Goal: Information Seeking & Learning: Learn about a topic

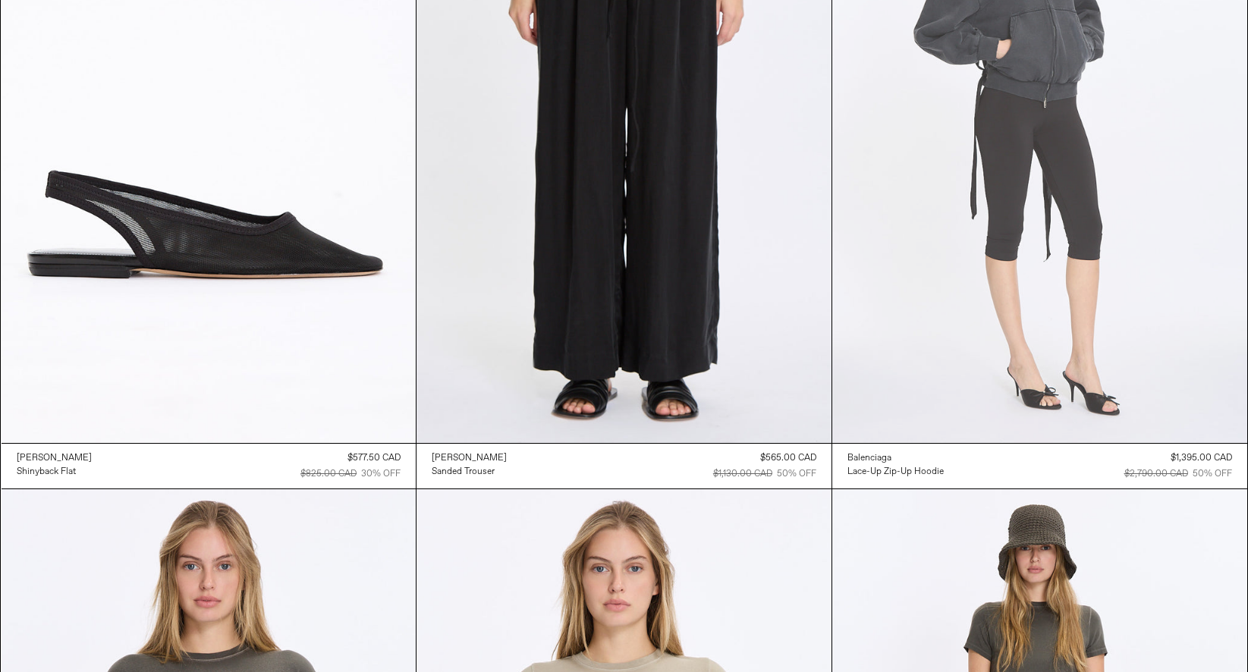
scroll to position [347, 0]
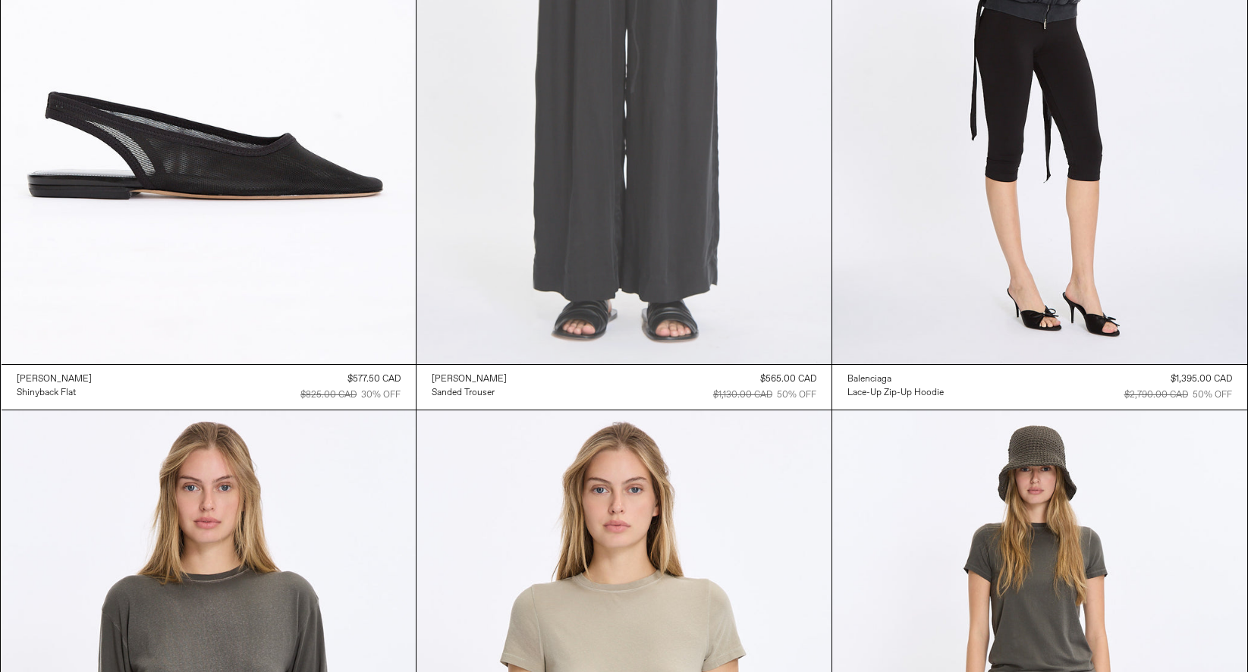
click at [744, 243] on at bounding box center [623, 53] width 415 height 622
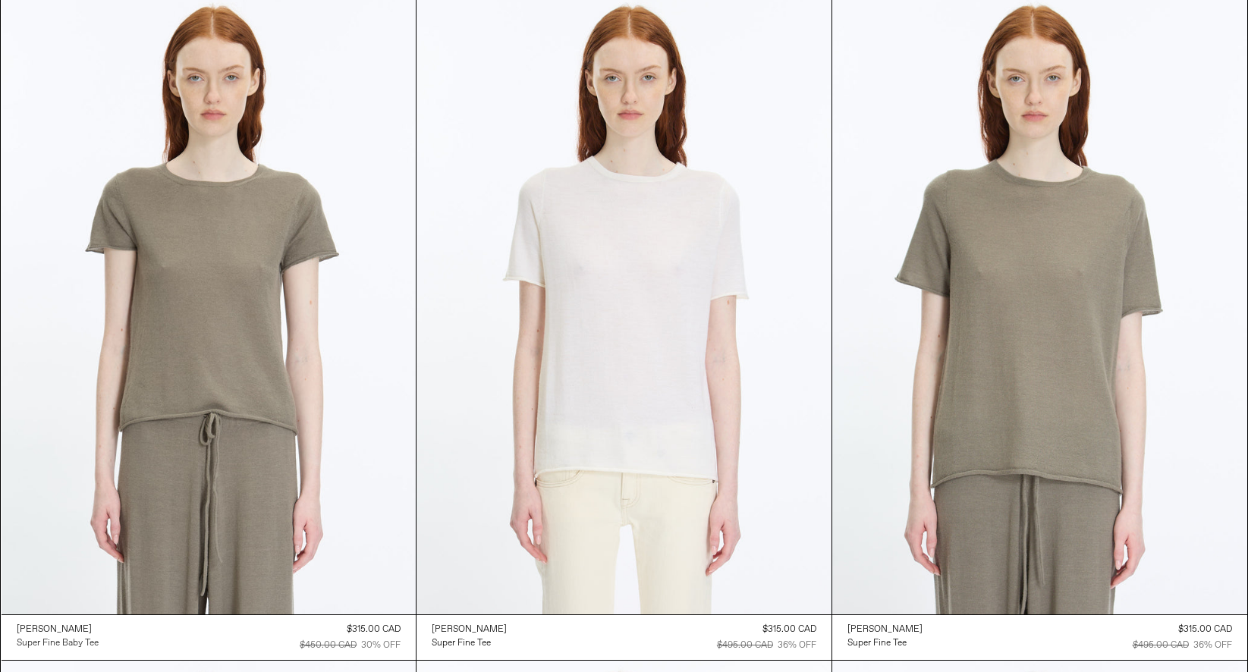
scroll to position [18136, 0]
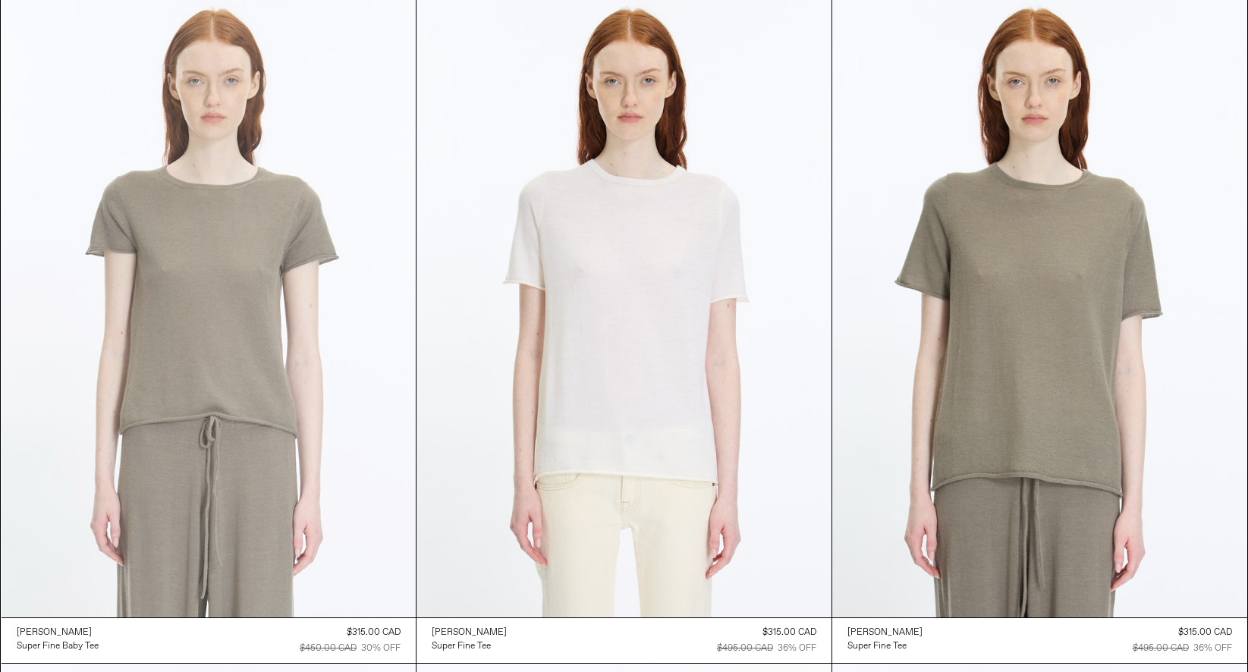
click at [175, 359] on at bounding box center [209, 306] width 415 height 622
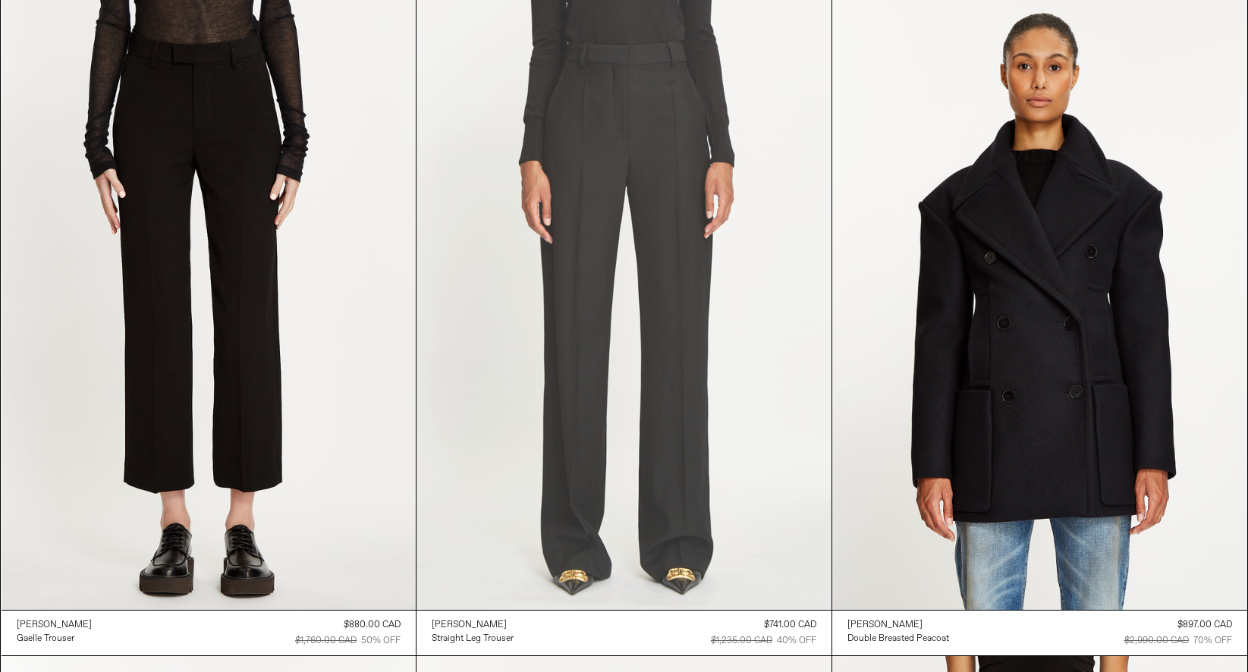
scroll to position [43537, 0]
drag, startPoint x: 241, startPoint y: 241, endPoint x: 594, endPoint y: 5, distance: 424.7
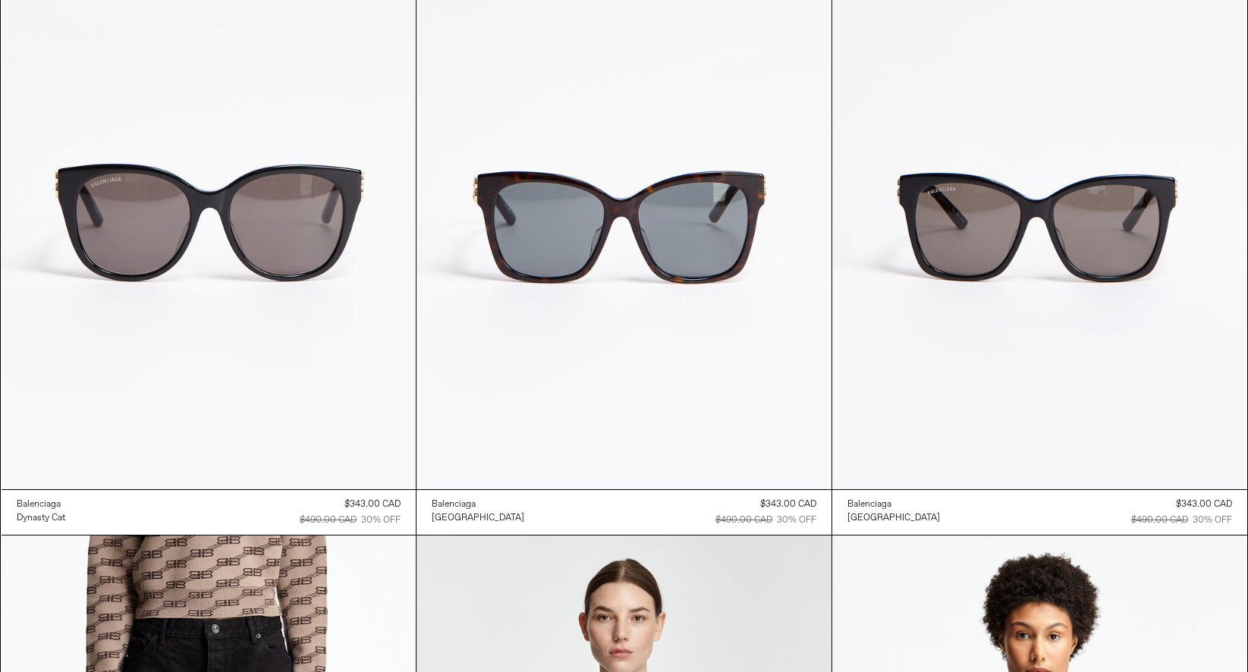
scroll to position [53014, 0]
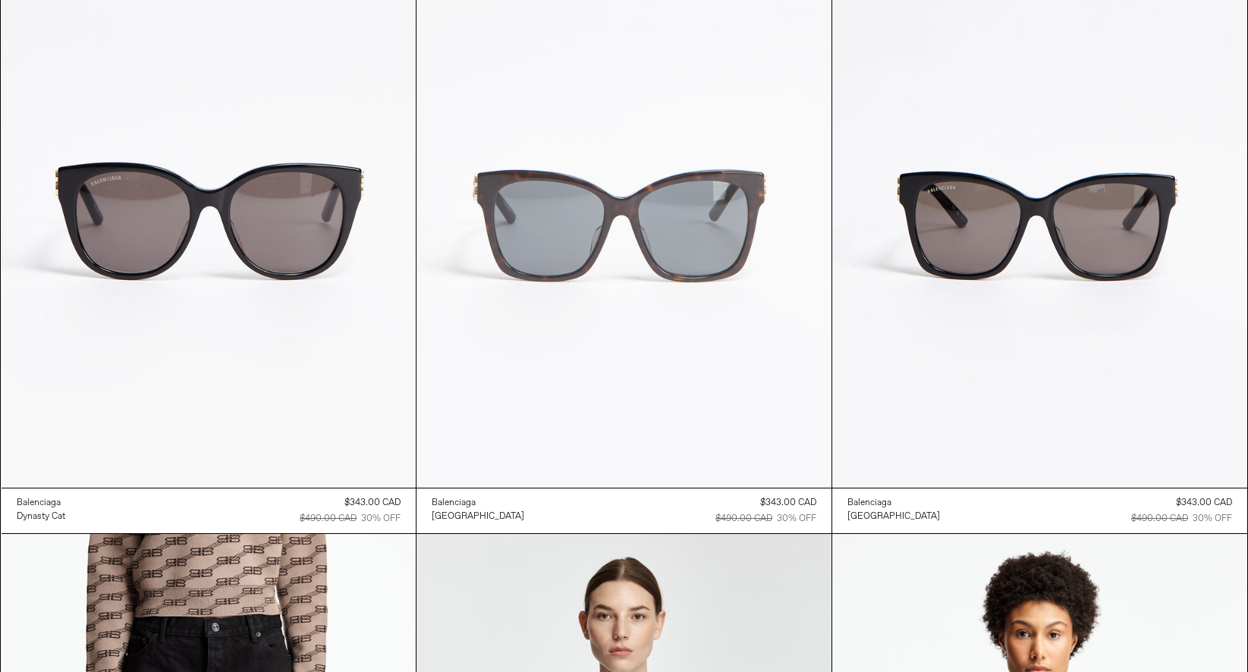
click at [641, 224] on at bounding box center [623, 177] width 415 height 622
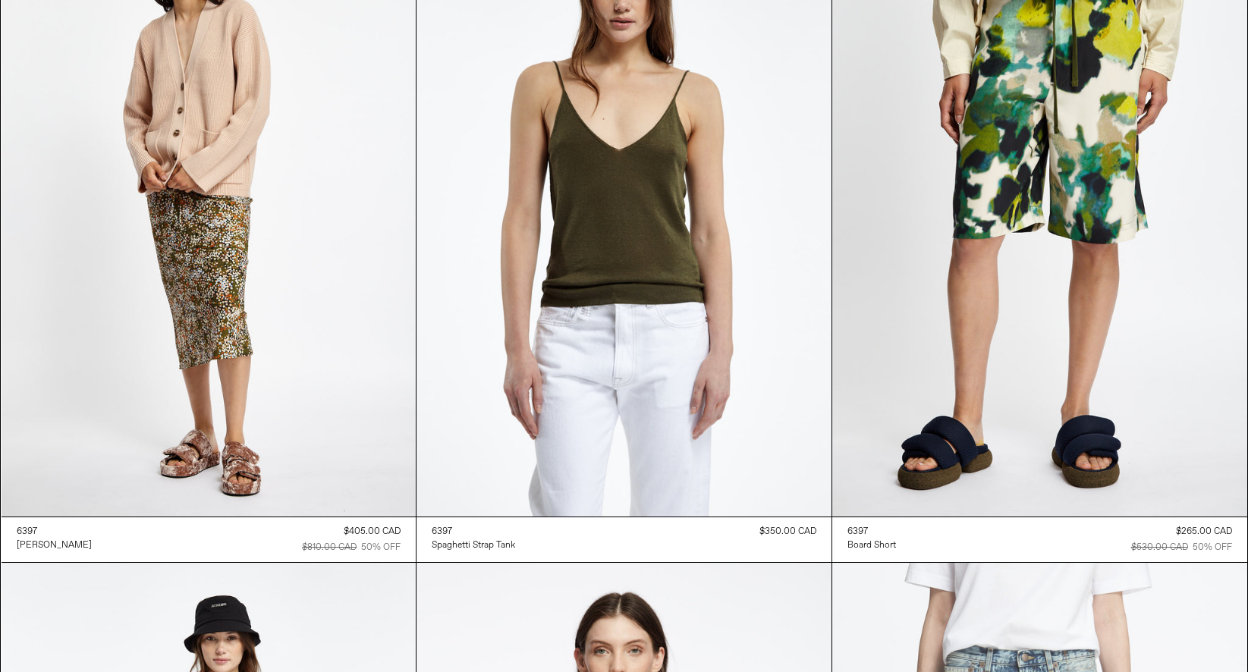
scroll to position [57634, 0]
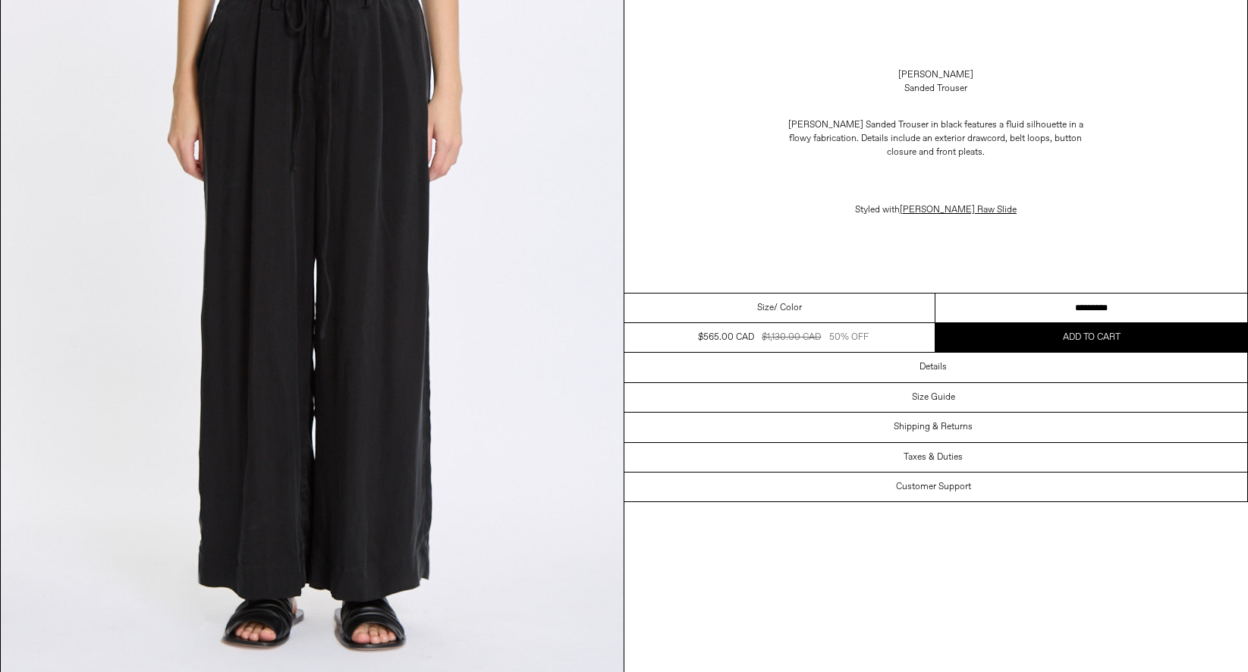
scroll to position [294, 0]
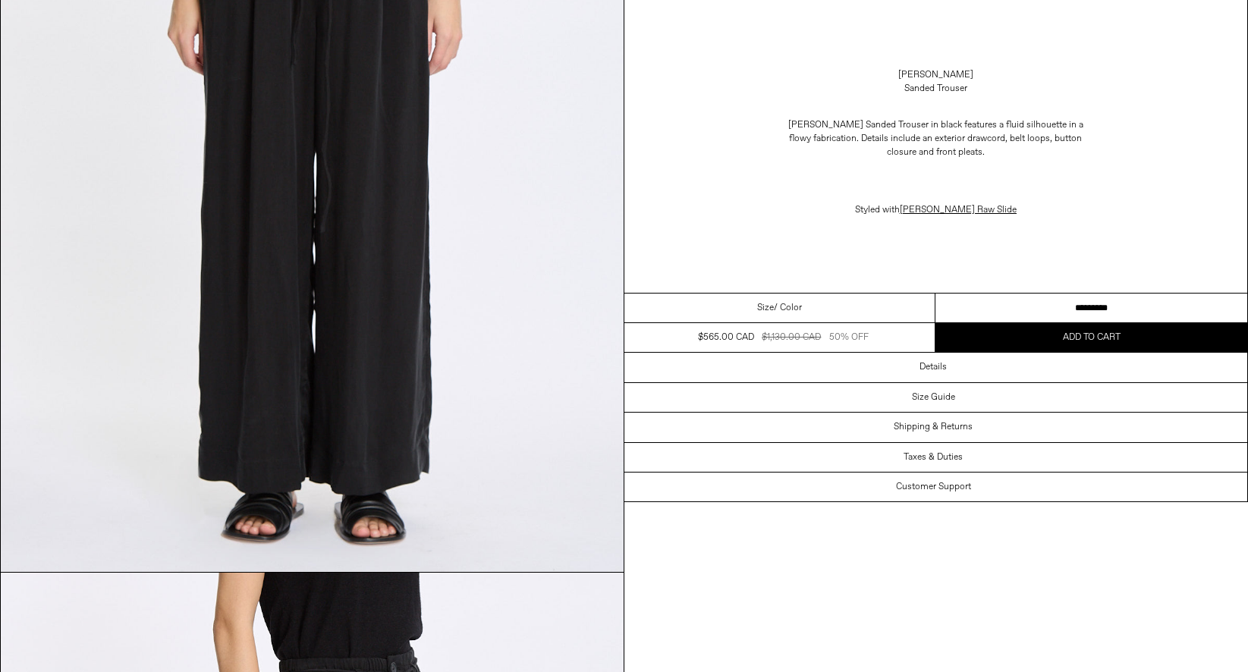
click at [1062, 296] on select "**********" at bounding box center [1091, 309] width 312 height 30
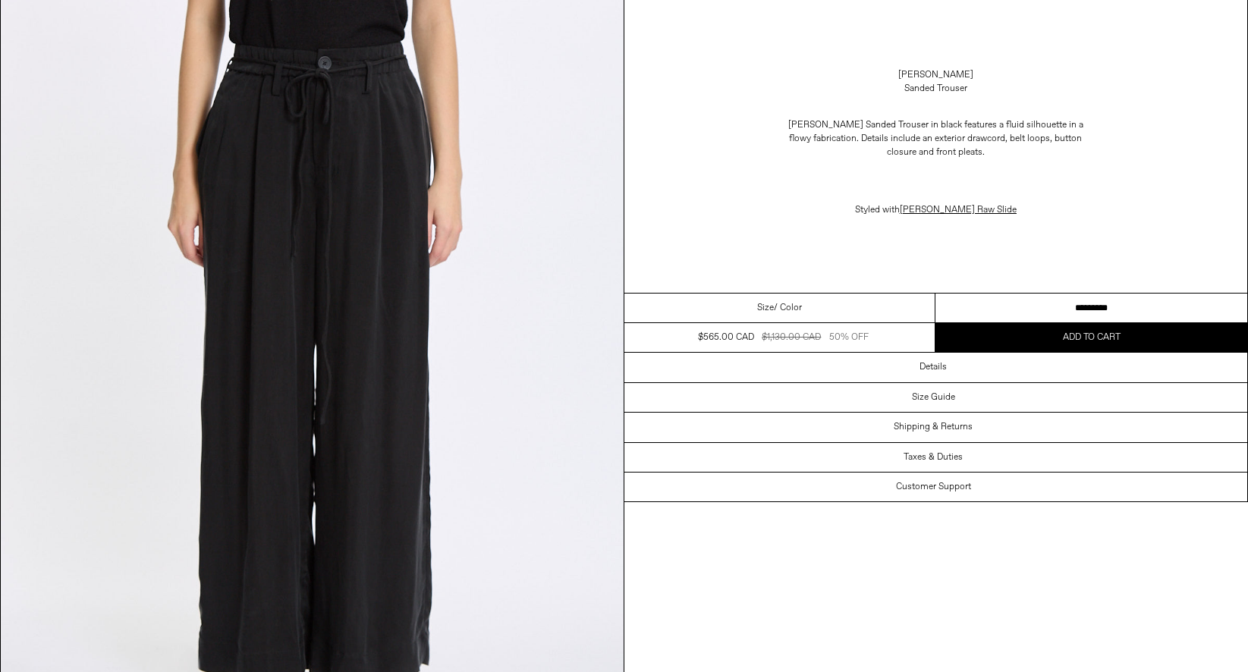
scroll to position [41, 0]
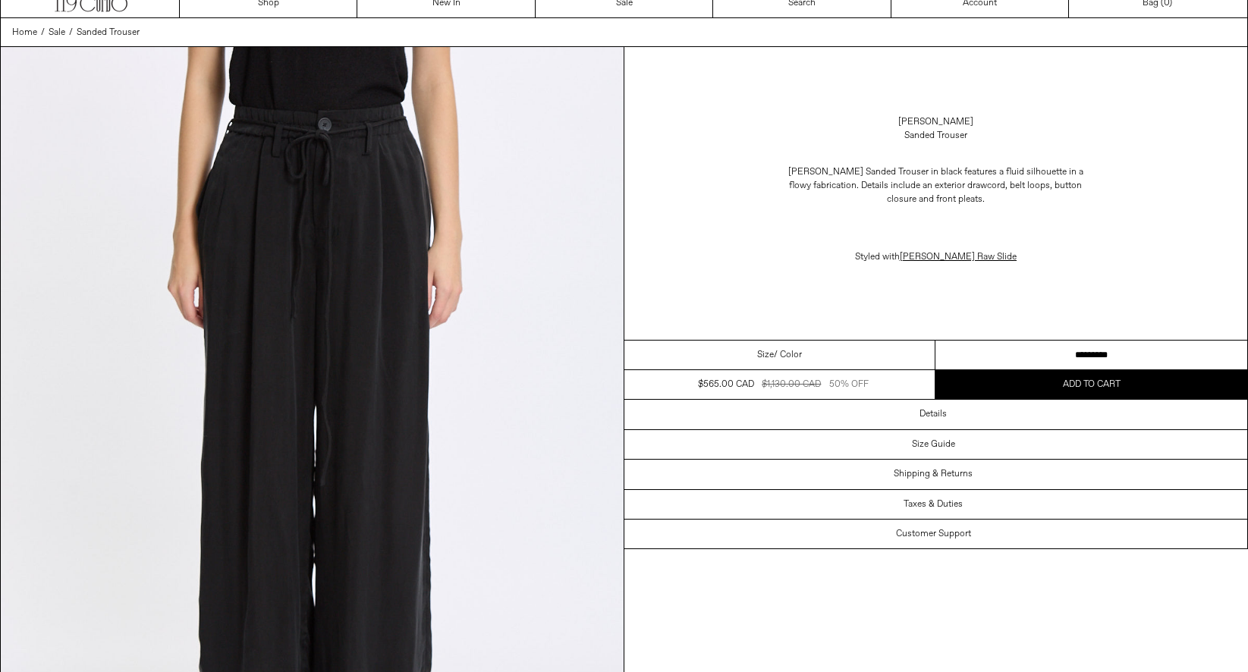
drag, startPoint x: 1002, startPoint y: 148, endPoint x: 872, endPoint y: 118, distance: 133.2
click at [872, 118] on div "Lauren Manoogian Sanded Trouser" at bounding box center [935, 129] width 623 height 42
click at [971, 128] on link "[PERSON_NAME]" at bounding box center [935, 122] width 75 height 14
click at [814, 104] on div "Lauren Manoogian Sanded Trouser Lauren Manoogian Sanded Trouser in black featur…" at bounding box center [935, 193] width 623 height 293
drag, startPoint x: 814, startPoint y: 104, endPoint x: 983, endPoint y: 149, distance: 175.0
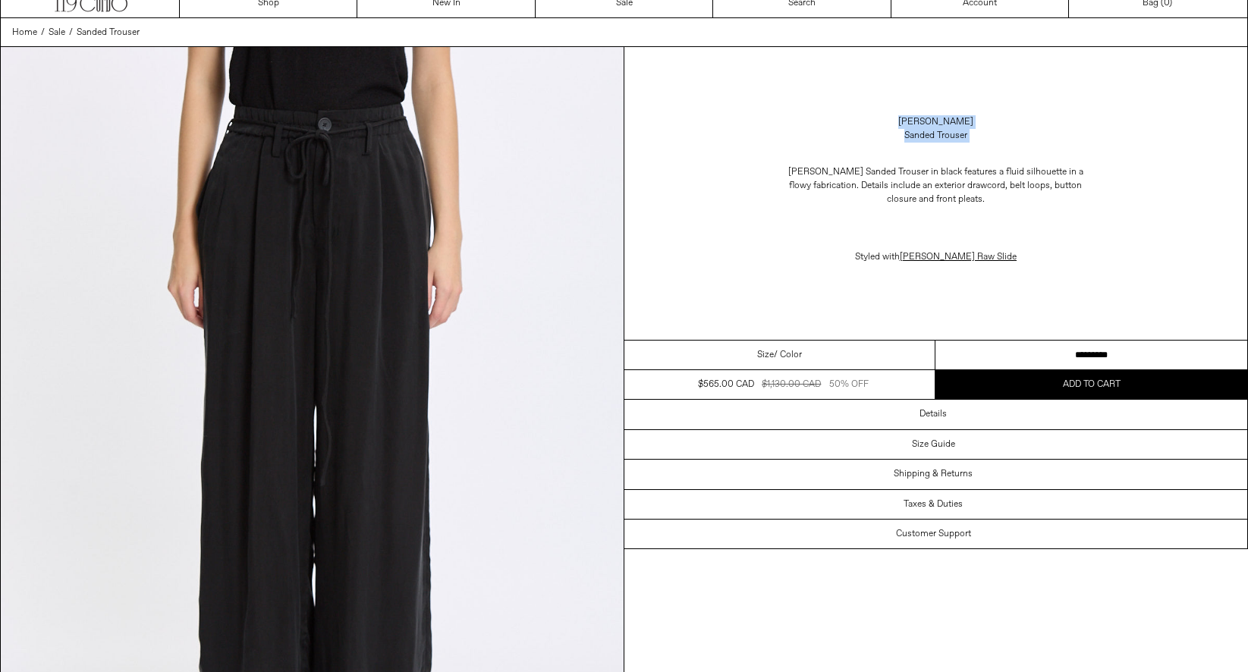
click at [983, 149] on div "Lauren Manoogian Sanded Trouser Lauren Manoogian Sanded Trouser in black featur…" at bounding box center [935, 193] width 623 height 293
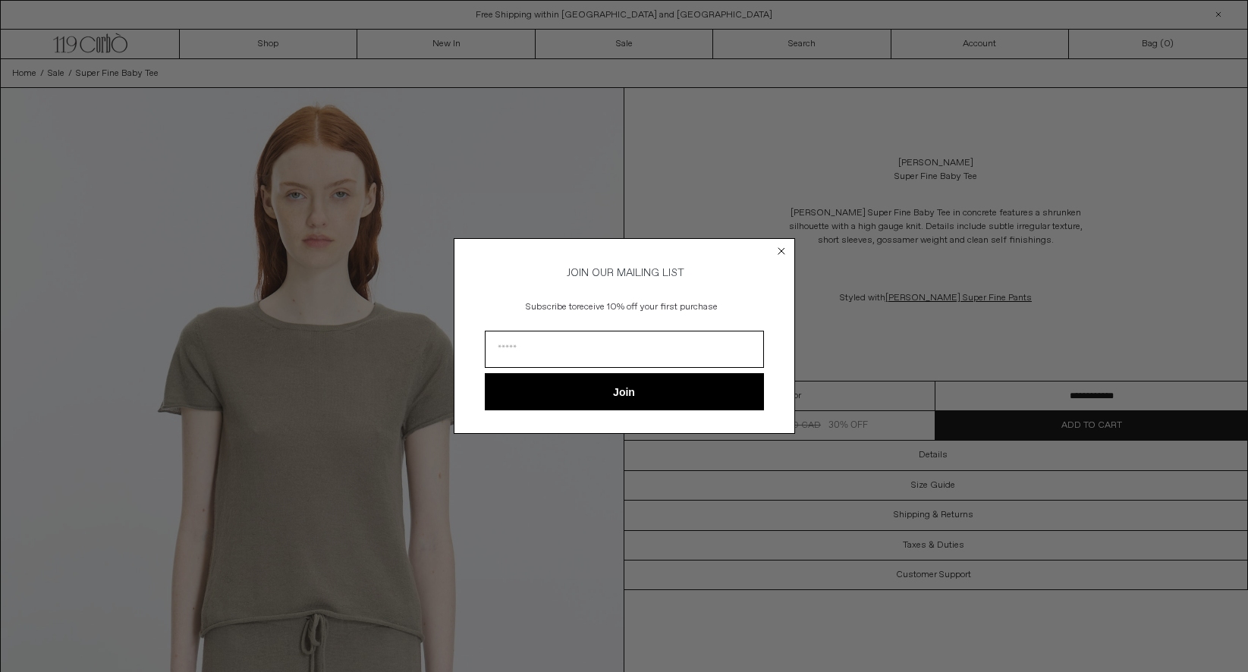
click at [780, 248] on icon "Close dialog" at bounding box center [781, 251] width 6 height 6
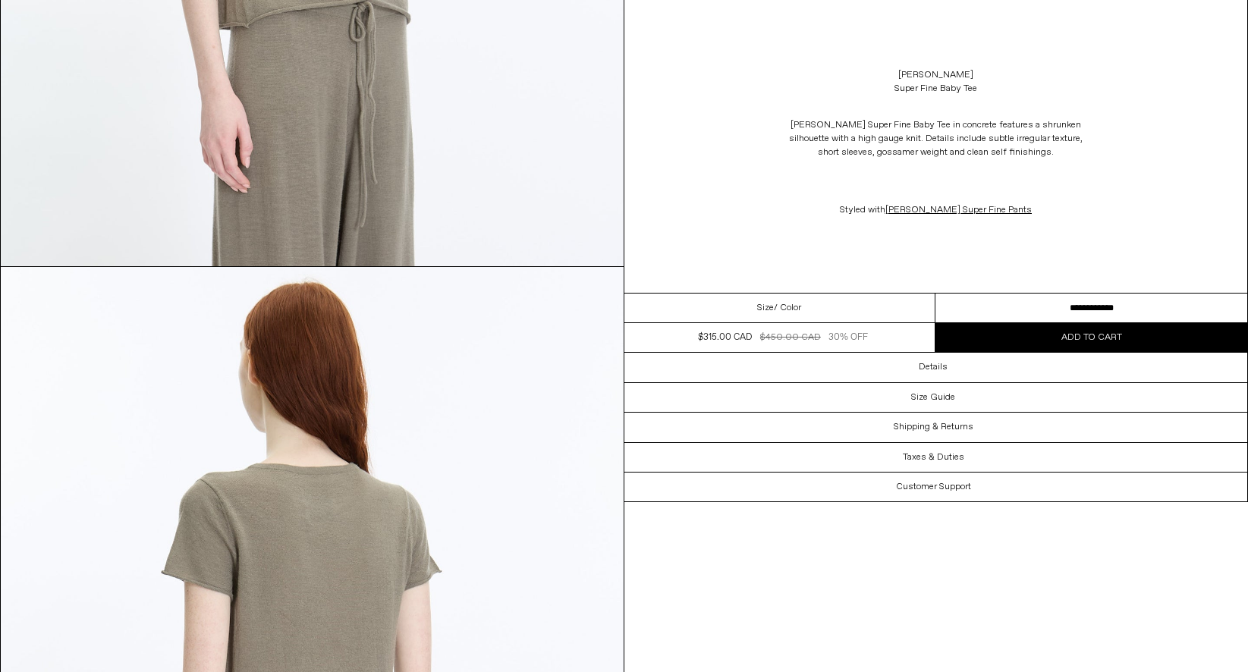
scroll to position [1331, 0]
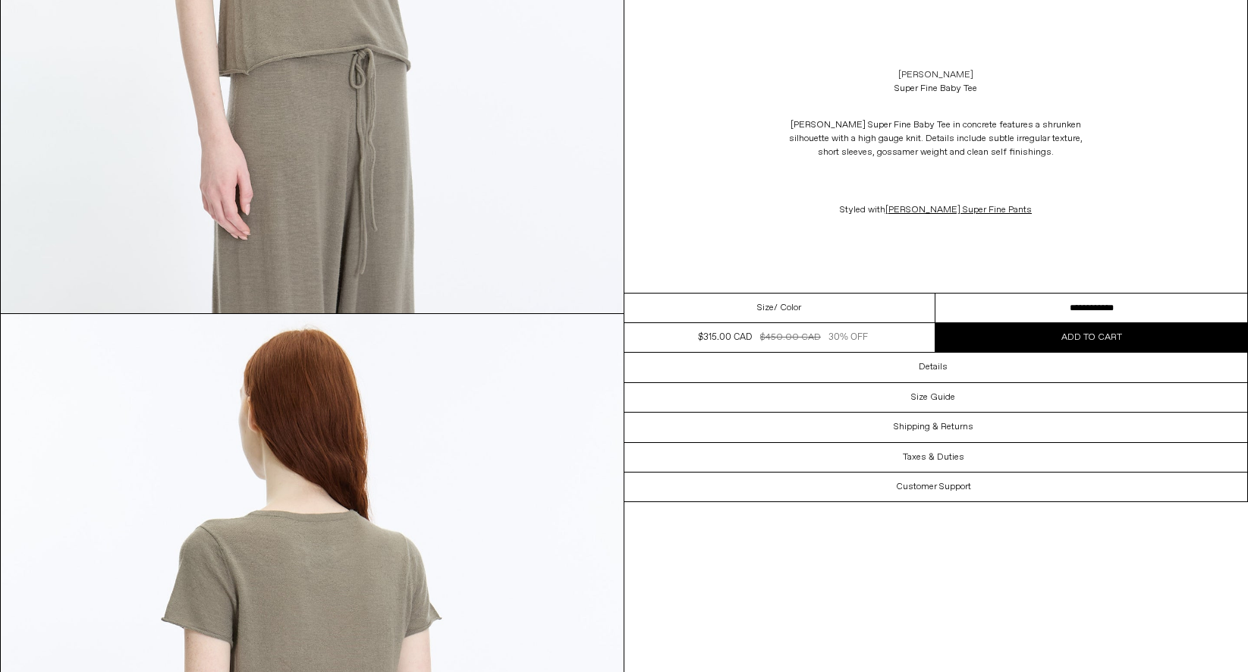
drag, startPoint x: 988, startPoint y: 91, endPoint x: 891, endPoint y: 72, distance: 98.2
click at [891, 72] on div "Lauren Manoogian Super Fine Baby Tee" at bounding box center [935, 82] width 623 height 42
click at [877, 74] on div "Lauren Manoogian Super Fine Baby Tee" at bounding box center [935, 82] width 623 height 42
drag, startPoint x: 884, startPoint y: 74, endPoint x: 992, endPoint y: 75, distance: 108.5
click at [992, 75] on div "Lauren Manoogian Super Fine Baby Tee" at bounding box center [935, 82] width 623 height 42
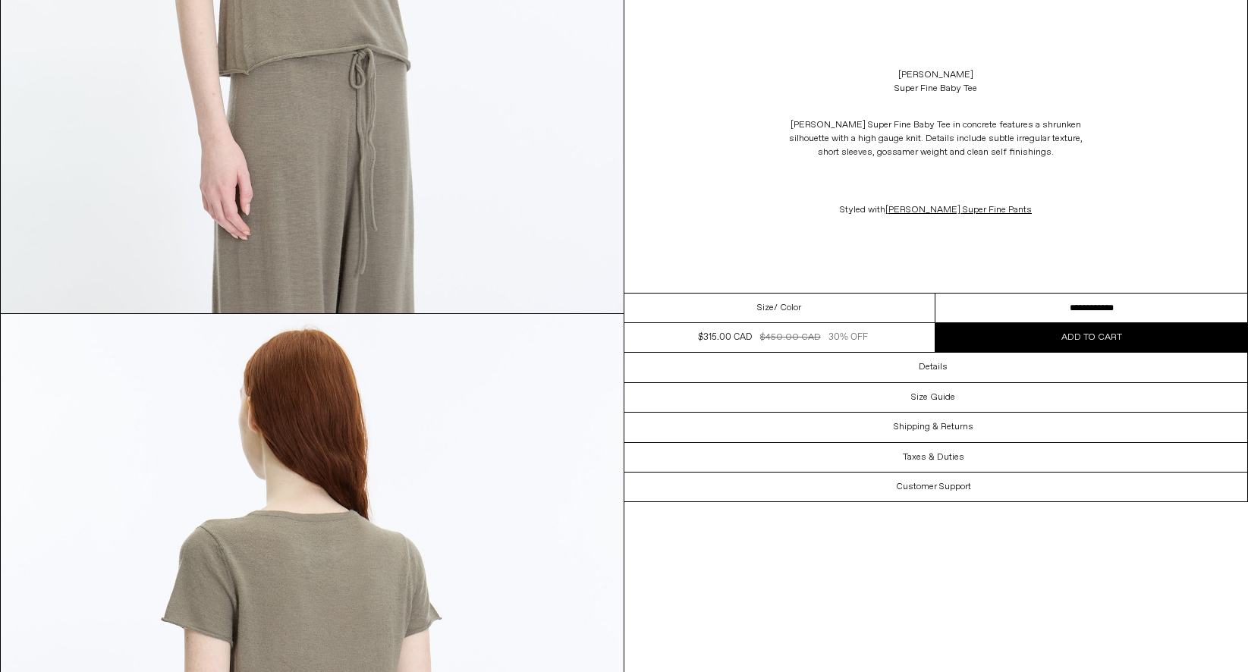
copy link "[PERSON_NAME]"
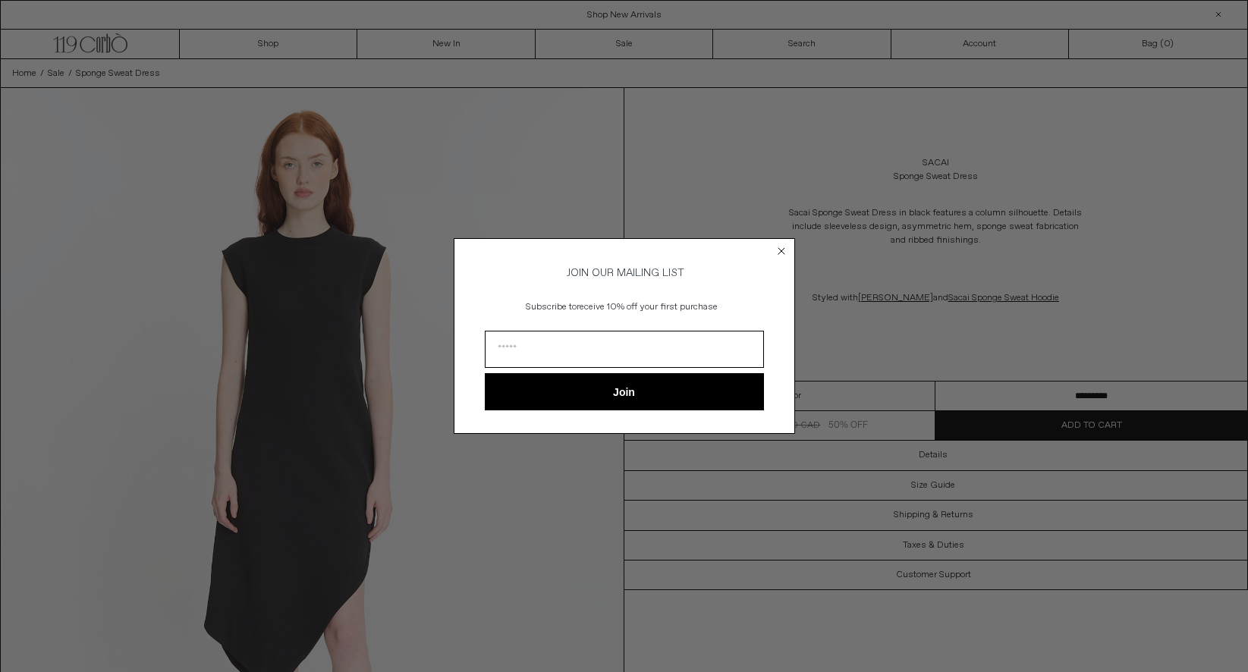
click at [789, 245] on form "JOIN OUR MAILING LIST Subscribe to receive 10% off your first purchase Join ***…" at bounding box center [624, 336] width 341 height 196
click at [781, 245] on circle "Close dialog" at bounding box center [781, 250] width 14 height 14
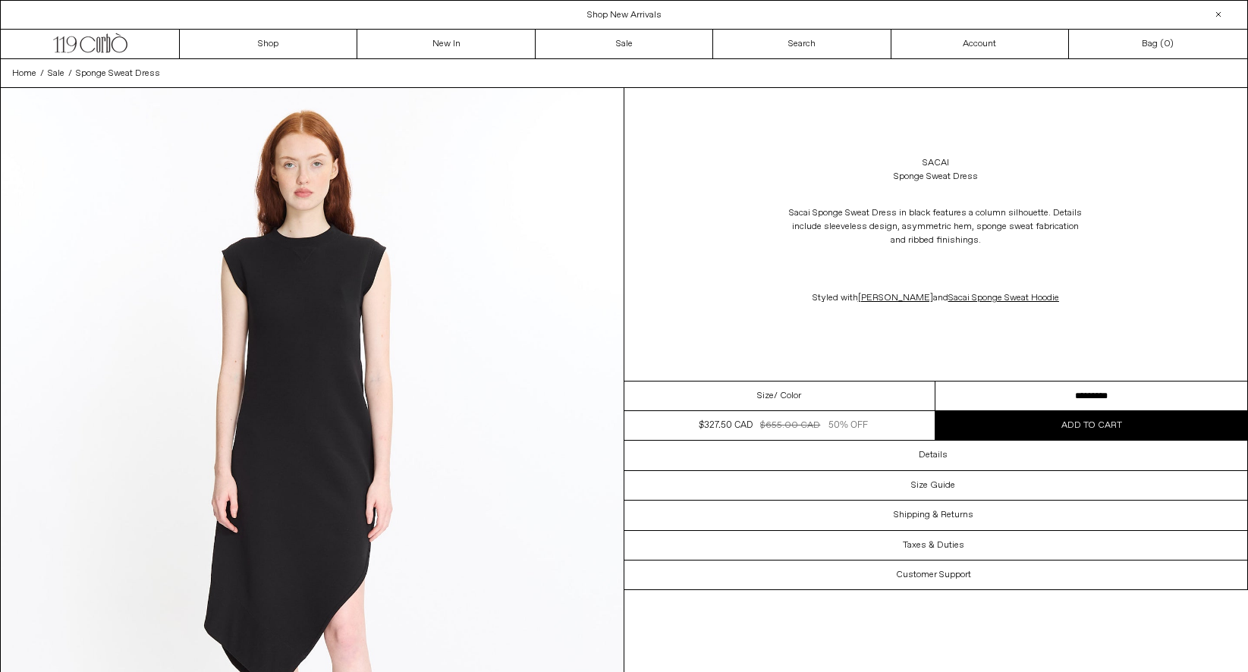
click at [985, 393] on select "**********" at bounding box center [1091, 397] width 312 height 30
drag, startPoint x: 978, startPoint y: 177, endPoint x: 911, endPoint y: 153, distance: 71.5
click at [911, 153] on div "Sacai Sponge Sweat Dress" at bounding box center [935, 170] width 623 height 42
copy div "Sacai Sponge Sweat Dress"
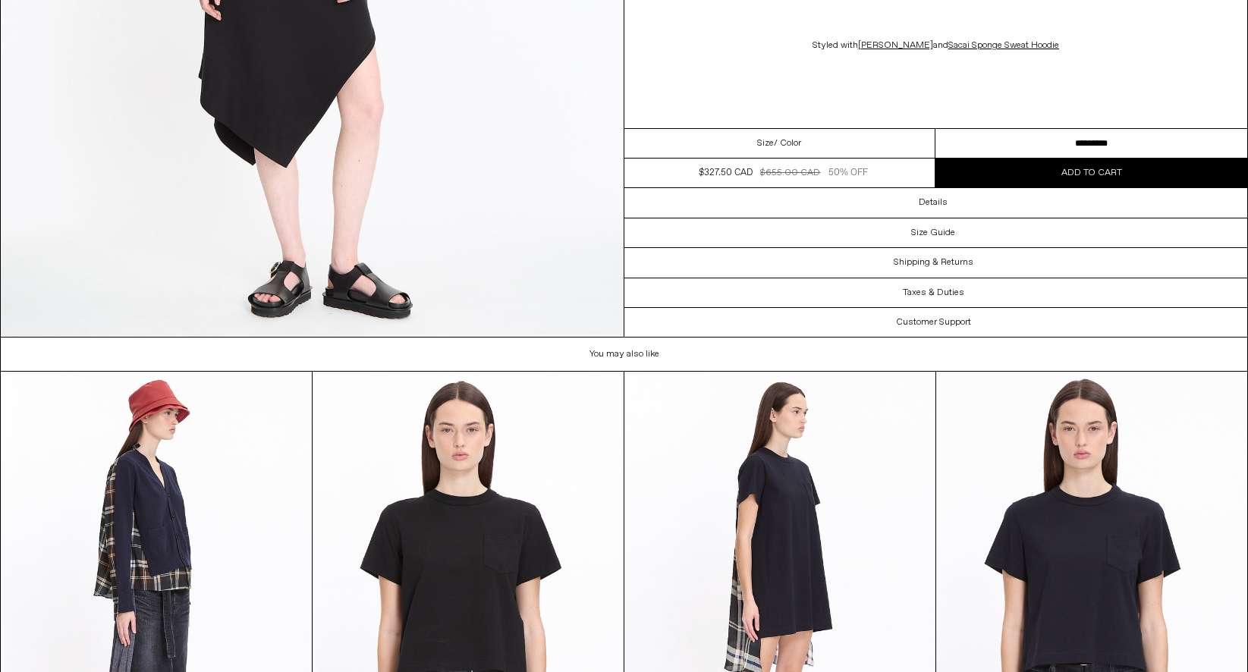
scroll to position [4744, 0]
